Goal: Find specific page/section

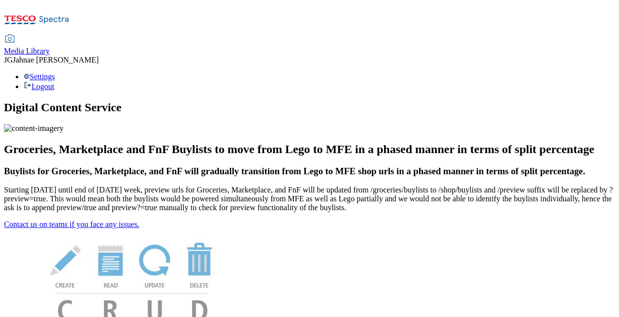
click at [50, 35] on link "Media Library" at bounding box center [27, 45] width 46 height 21
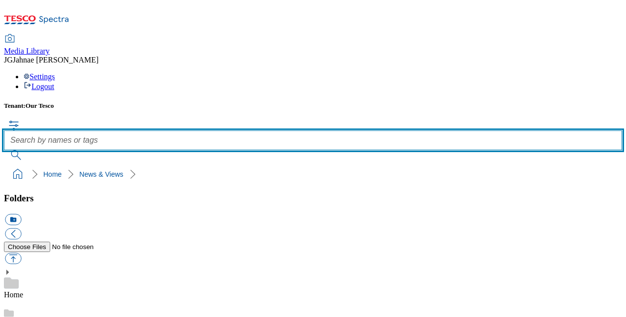
click at [303, 130] on input "text" at bounding box center [313, 140] width 618 height 20
type input "de&i"
click at [4, 150] on button "submit" at bounding box center [17, 155] width 26 height 10
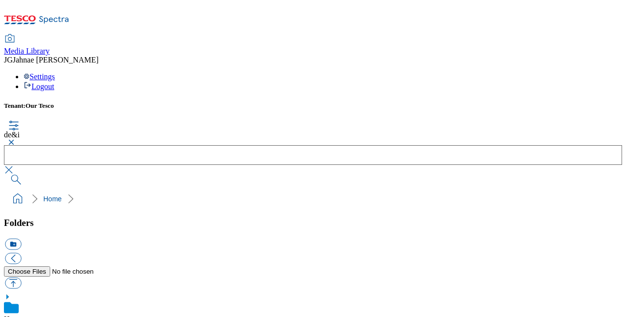
click at [16, 139] on button "button" at bounding box center [10, 142] width 12 height 6
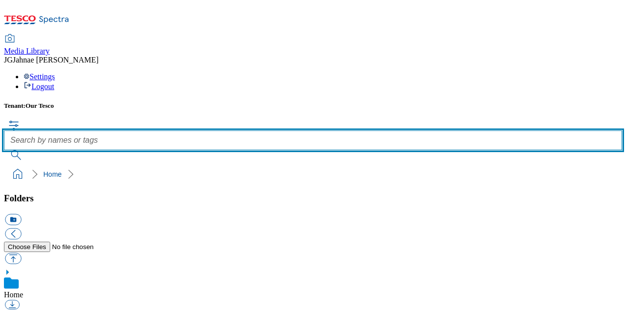
click at [248, 130] on input "text" at bounding box center [313, 140] width 618 height 20
type input "D&I"
click at [4, 150] on button "submit" at bounding box center [17, 155] width 26 height 10
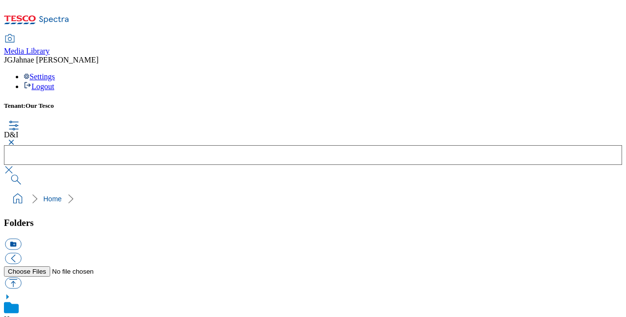
click at [16, 139] on button "button" at bounding box center [10, 142] width 12 height 6
